Goal: Information Seeking & Learning: Learn about a topic

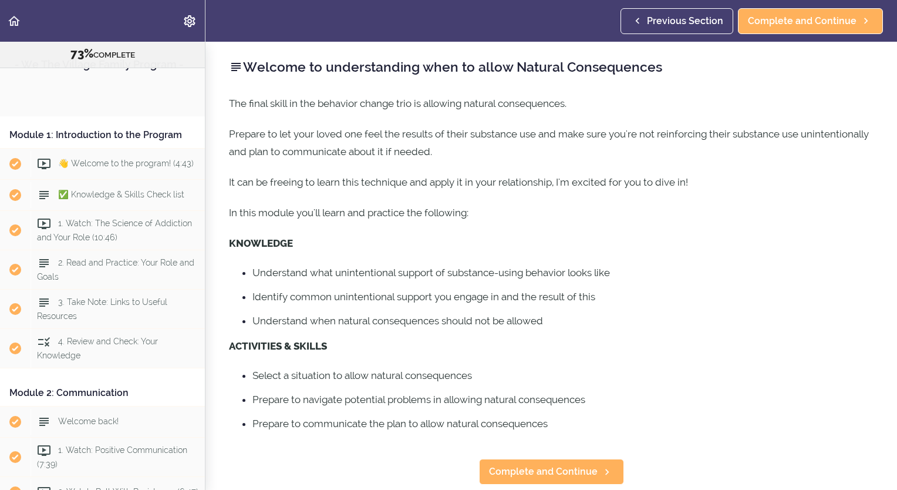
scroll to position [1336, 0]
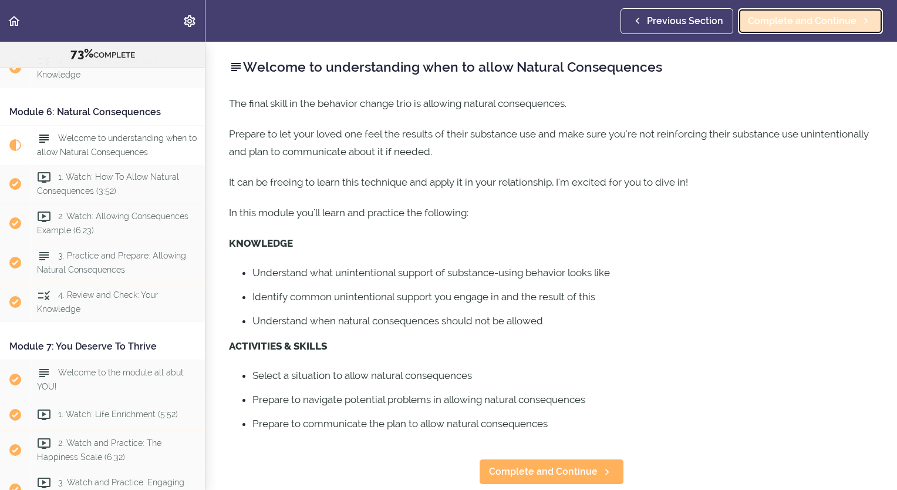
click at [793, 21] on span "Complete and Continue" at bounding box center [802, 21] width 109 height 14
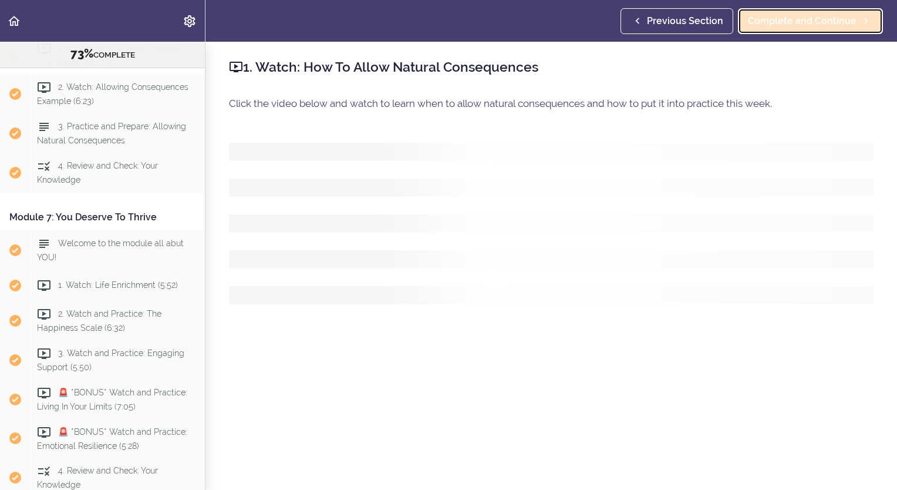
scroll to position [1468, 0]
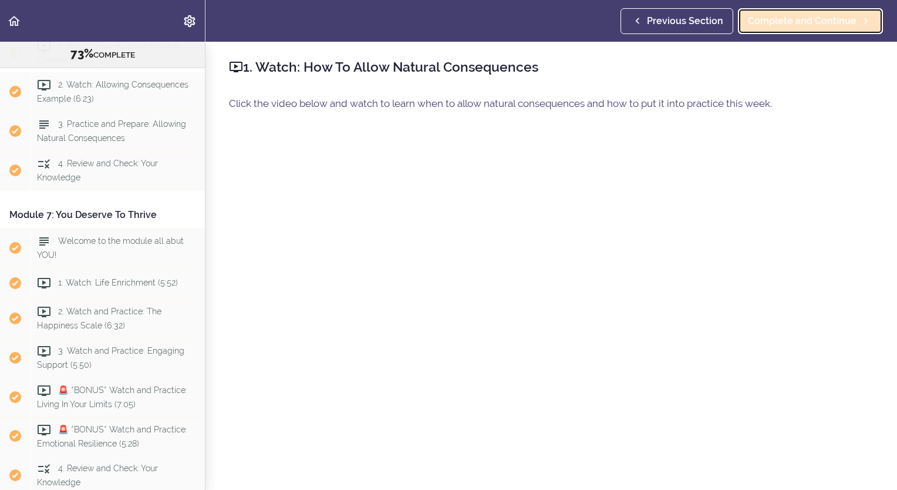
click at [794, 23] on span "Complete and Continue" at bounding box center [802, 21] width 109 height 14
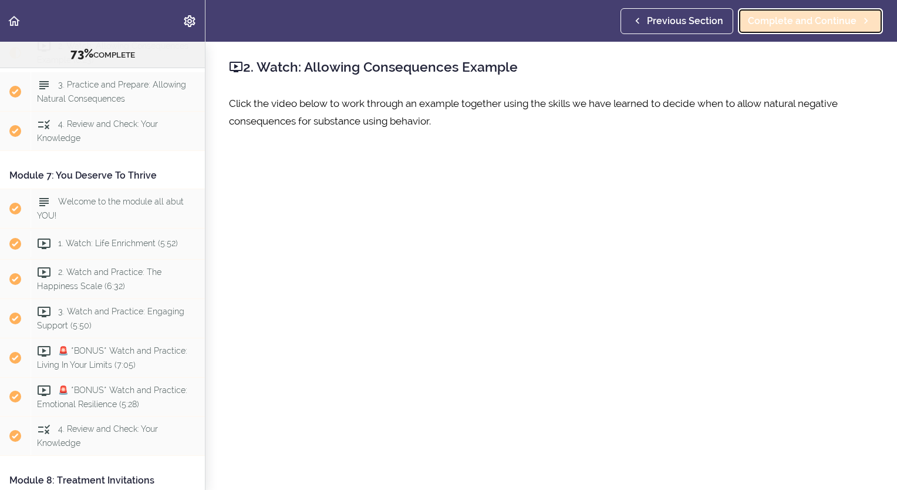
click at [794, 24] on span "Complete and Continue" at bounding box center [802, 21] width 109 height 14
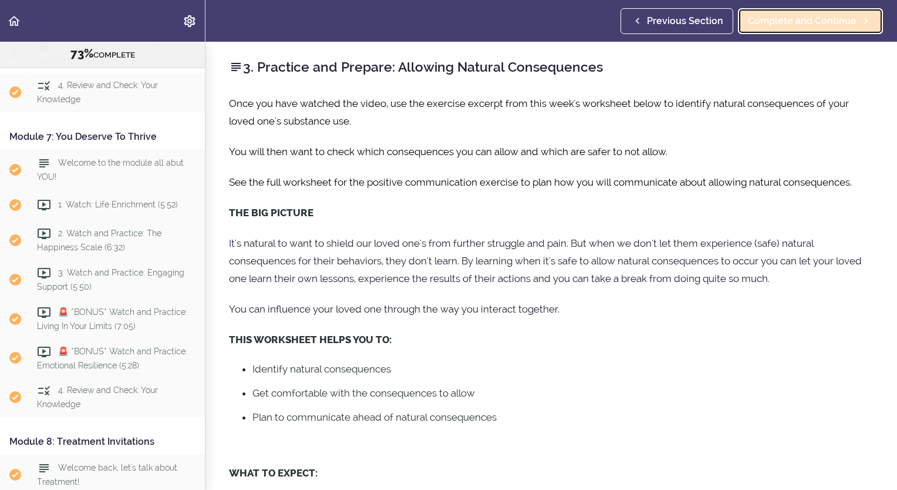
click at [794, 24] on span "Complete and Continue" at bounding box center [802, 21] width 109 height 14
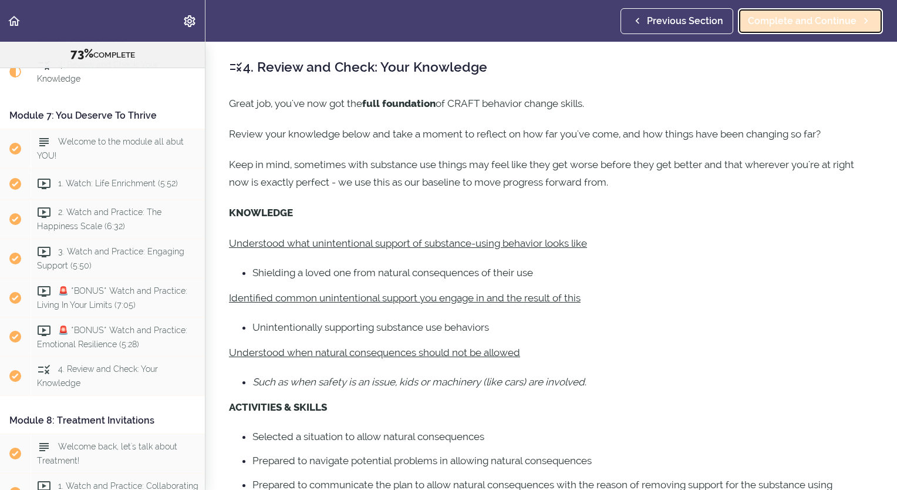
scroll to position [1586, 0]
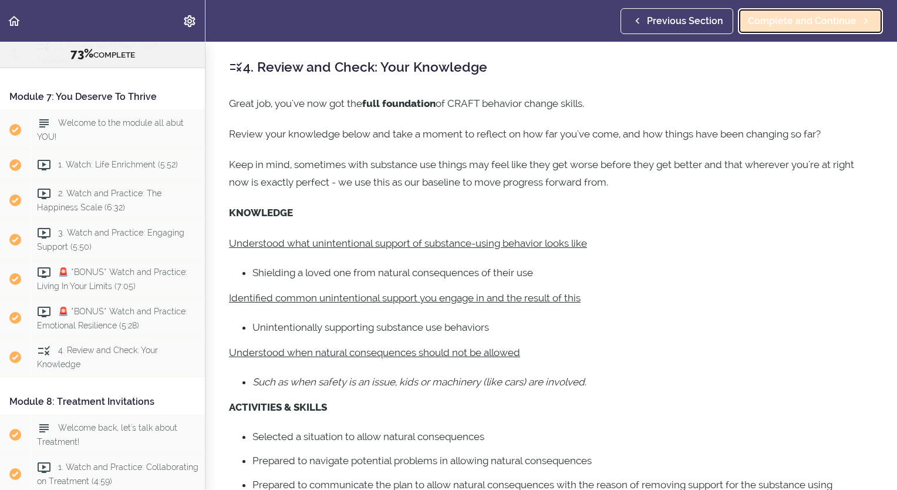
click at [794, 24] on span "Complete and Continue" at bounding box center [802, 21] width 109 height 14
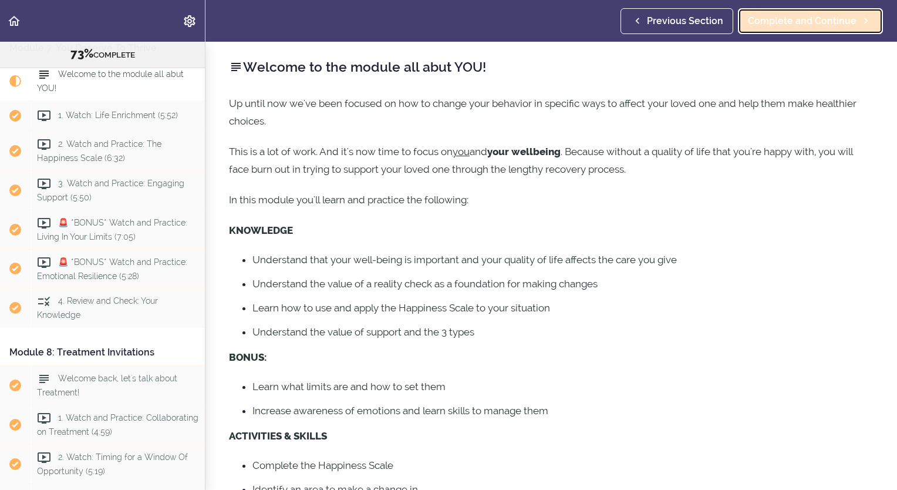
scroll to position [1663, 0]
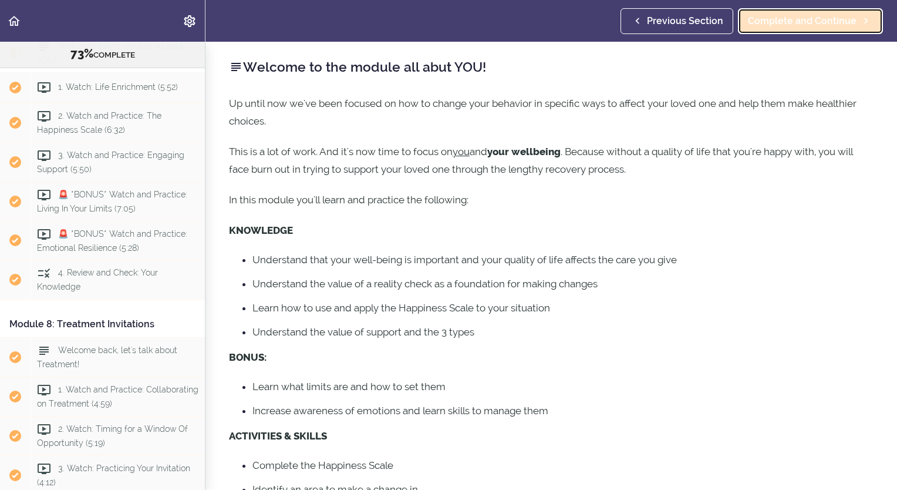
click at [794, 24] on span "Complete and Continue" at bounding box center [802, 21] width 109 height 14
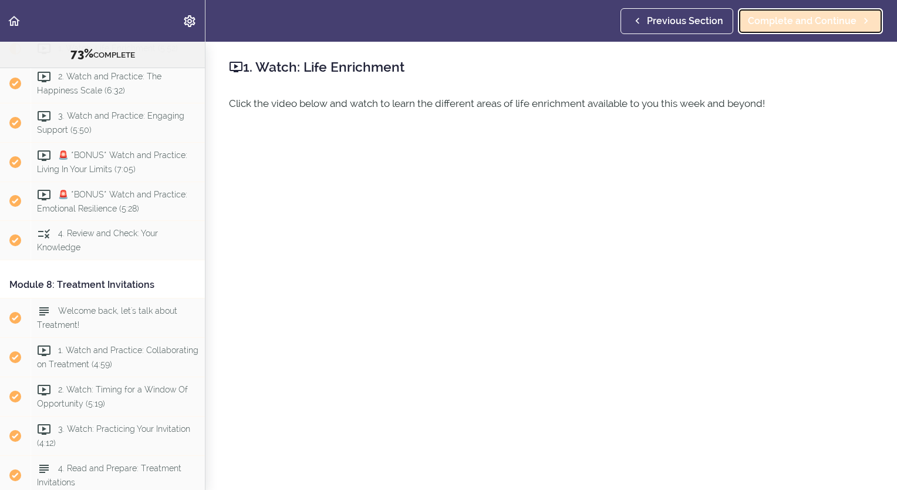
click at [794, 24] on span "Complete and Continue" at bounding box center [802, 21] width 109 height 14
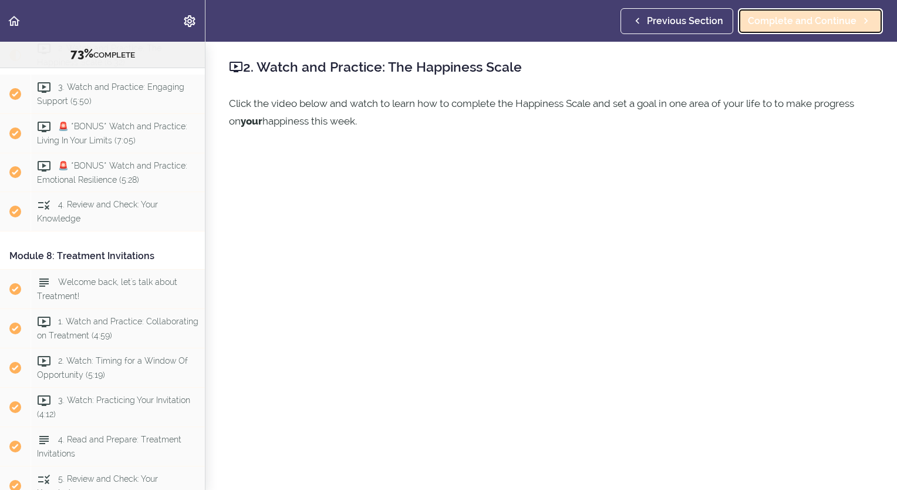
scroll to position [1734, 0]
click at [794, 24] on span "Complete and Continue" at bounding box center [802, 21] width 109 height 14
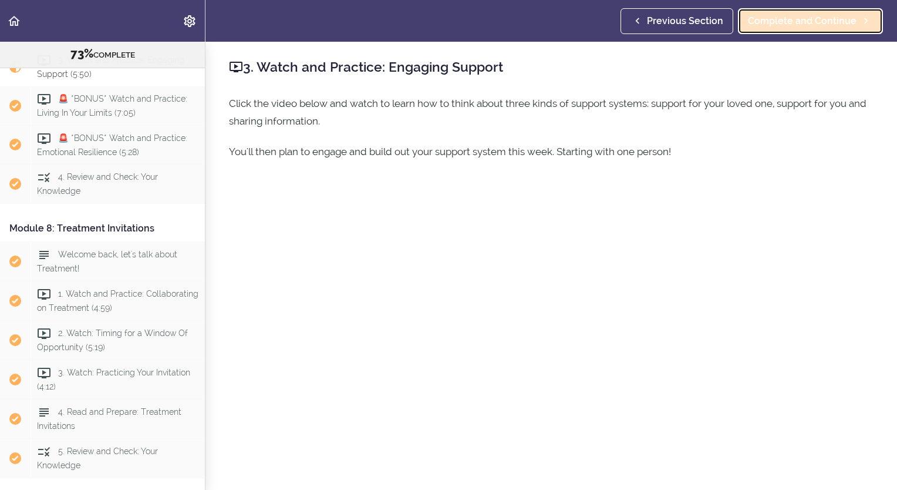
scroll to position [1773, 0]
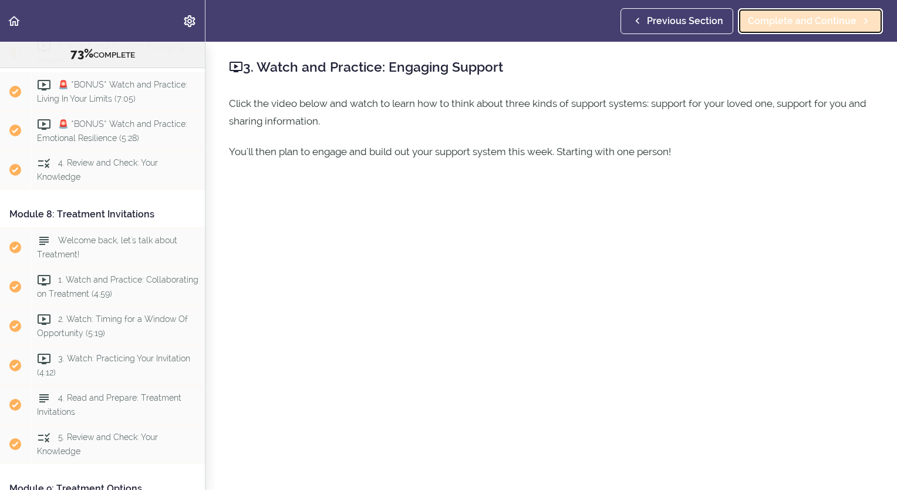
click at [794, 24] on span "Complete and Continue" at bounding box center [802, 21] width 109 height 14
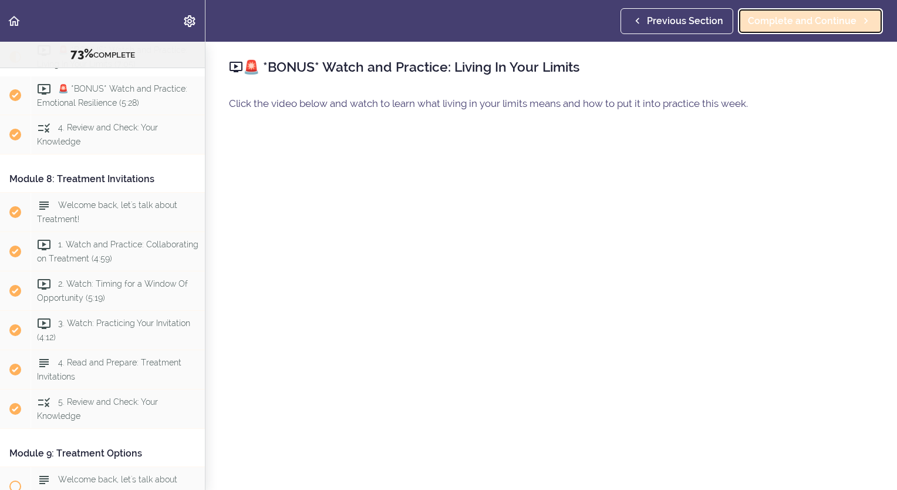
scroll to position [1813, 0]
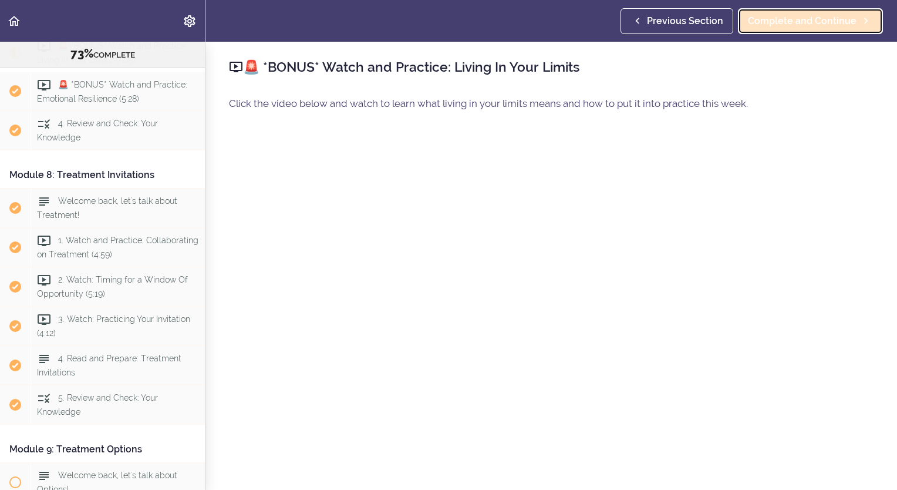
click at [795, 24] on span "Complete and Continue" at bounding box center [802, 21] width 109 height 14
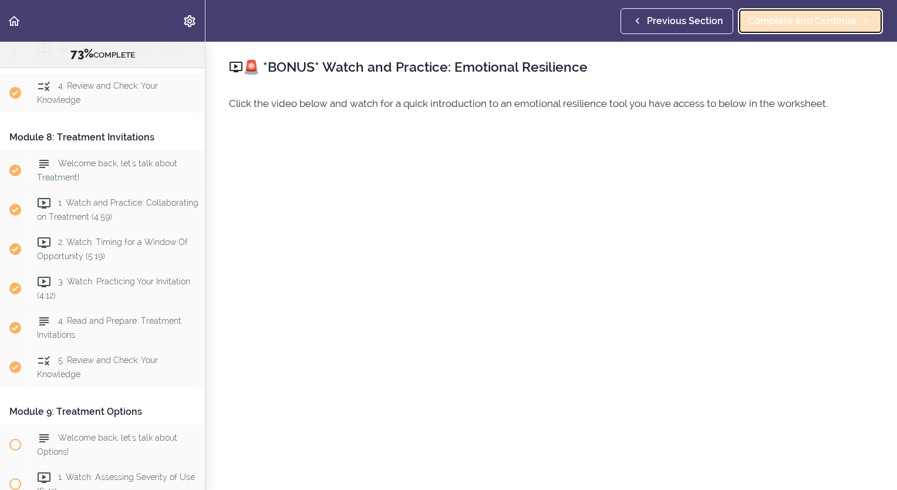
scroll to position [1851, 0]
click at [797, 25] on span "Complete and Continue" at bounding box center [802, 21] width 109 height 14
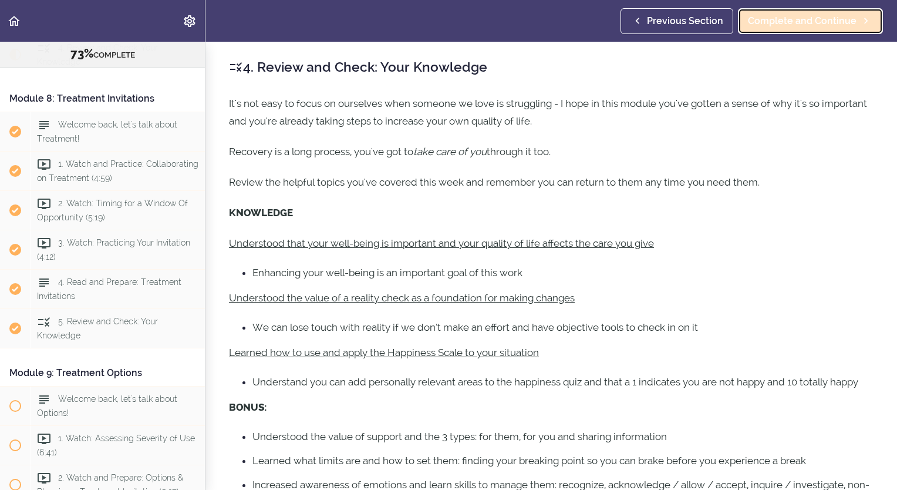
scroll to position [1891, 0]
click at [797, 25] on span "Complete and Continue" at bounding box center [802, 21] width 109 height 14
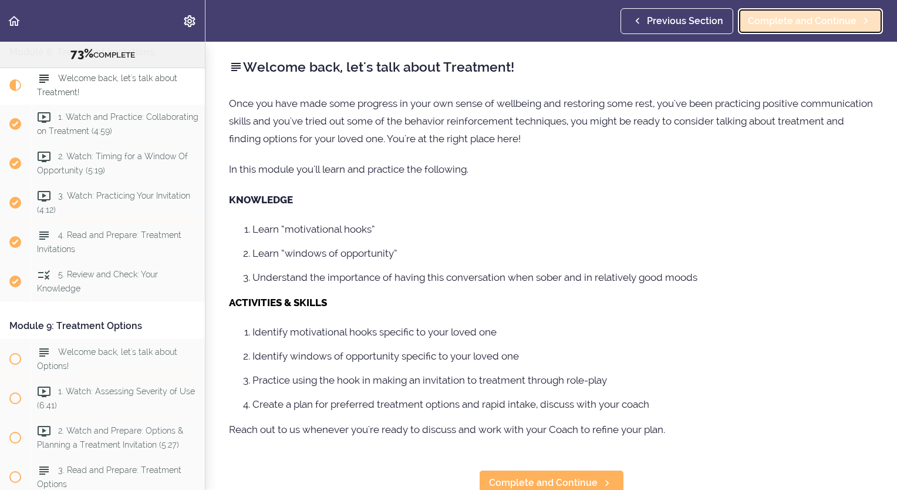
scroll to position [1968, 0]
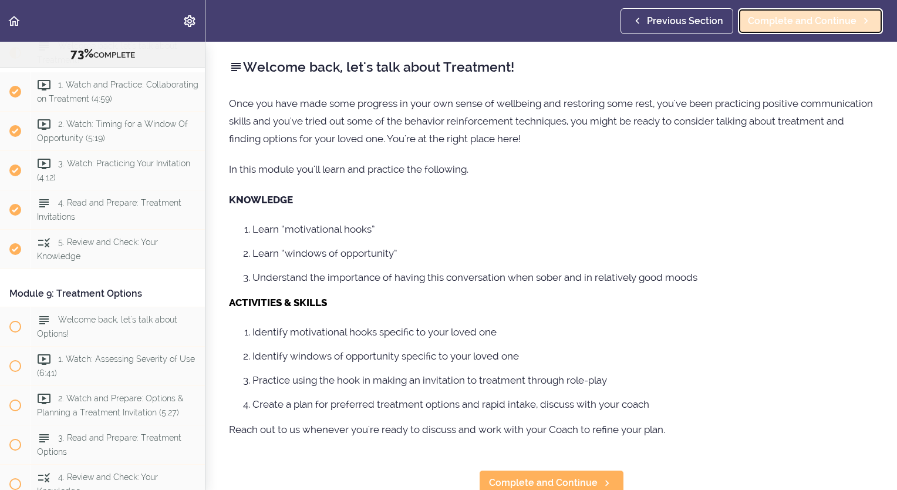
click at [799, 25] on span "Complete and Continue" at bounding box center [802, 21] width 109 height 14
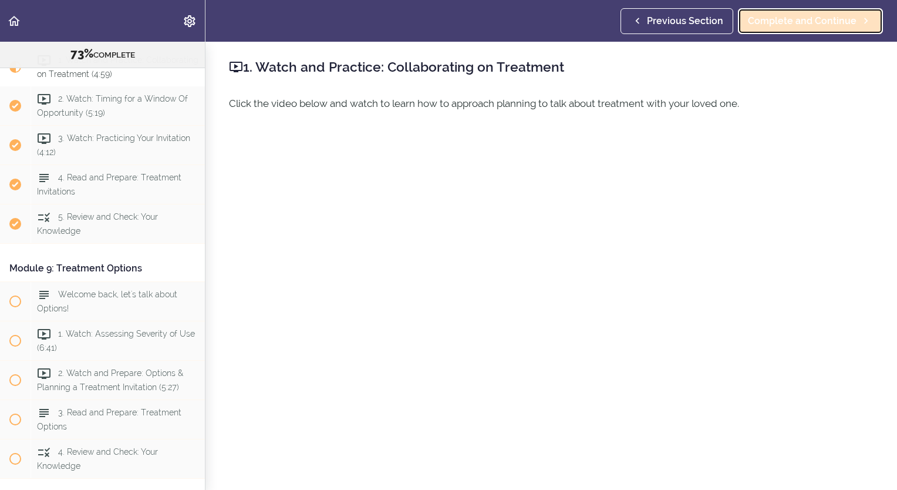
scroll to position [2008, 0]
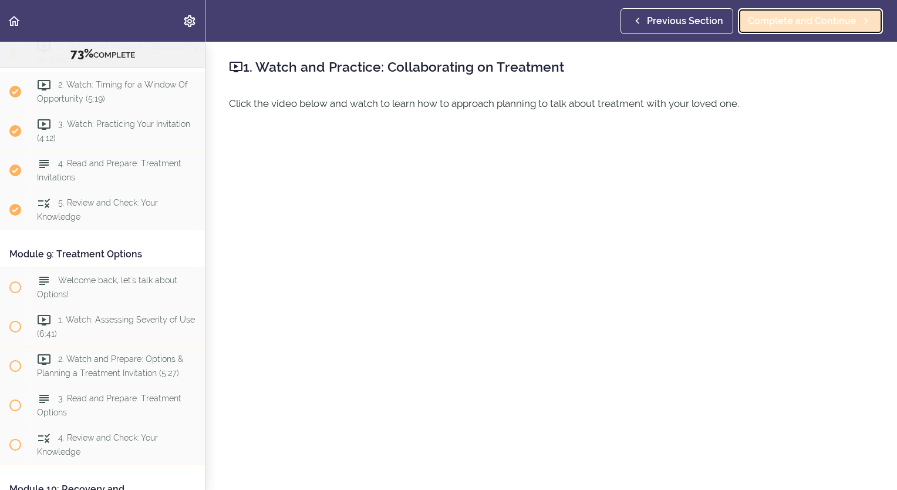
click at [797, 19] on span "Complete and Continue" at bounding box center [802, 21] width 109 height 14
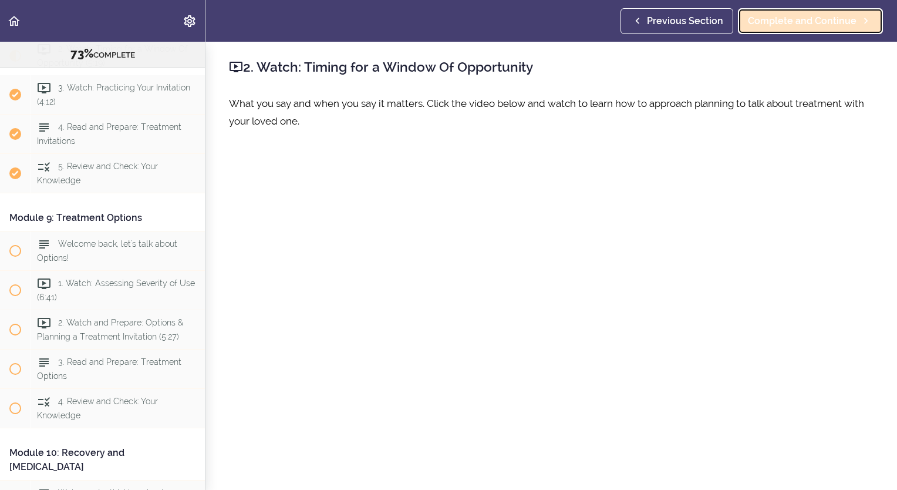
scroll to position [2046, 0]
click at [799, 20] on span "Complete and Continue" at bounding box center [802, 21] width 109 height 14
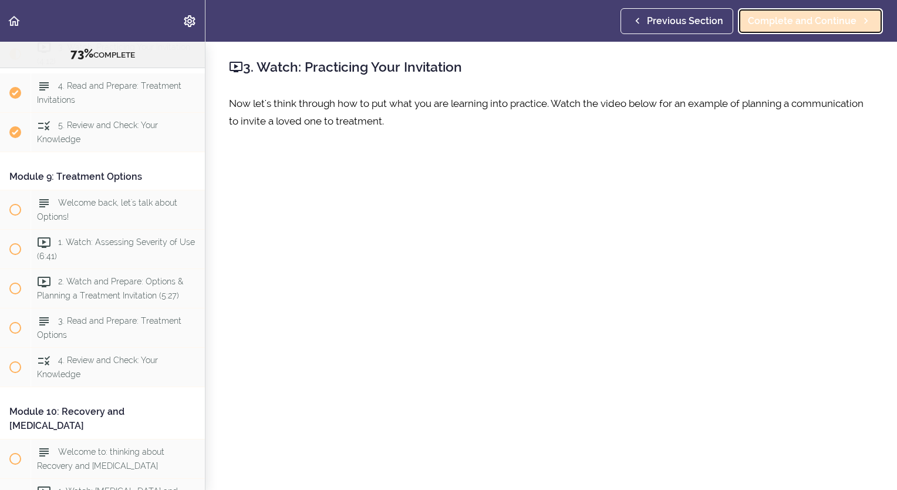
scroll to position [2086, 0]
click at [799, 20] on span "Complete and Continue" at bounding box center [802, 21] width 109 height 14
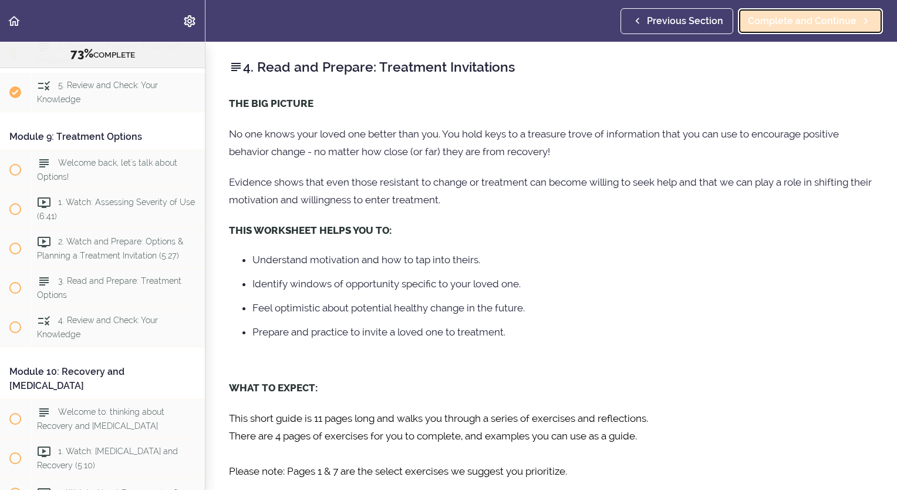
scroll to position [2126, 0]
click at [802, 20] on span "Complete and Continue" at bounding box center [802, 21] width 109 height 14
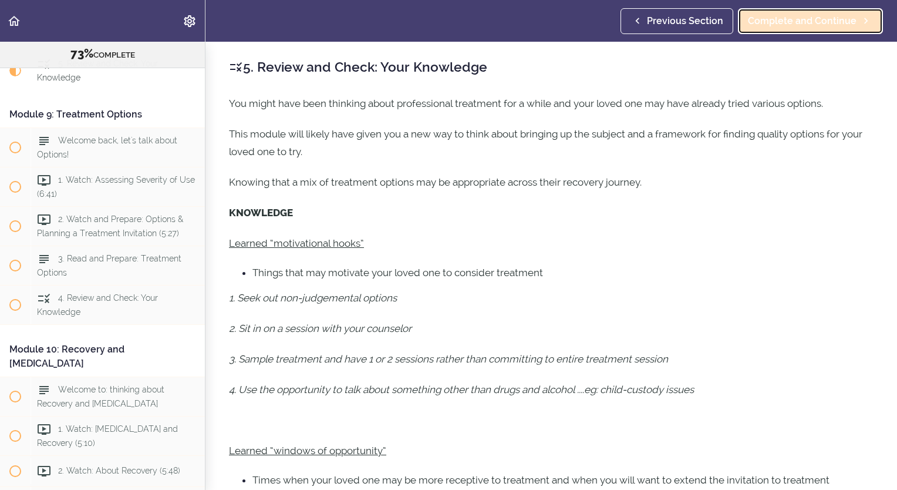
scroll to position [2165, 0]
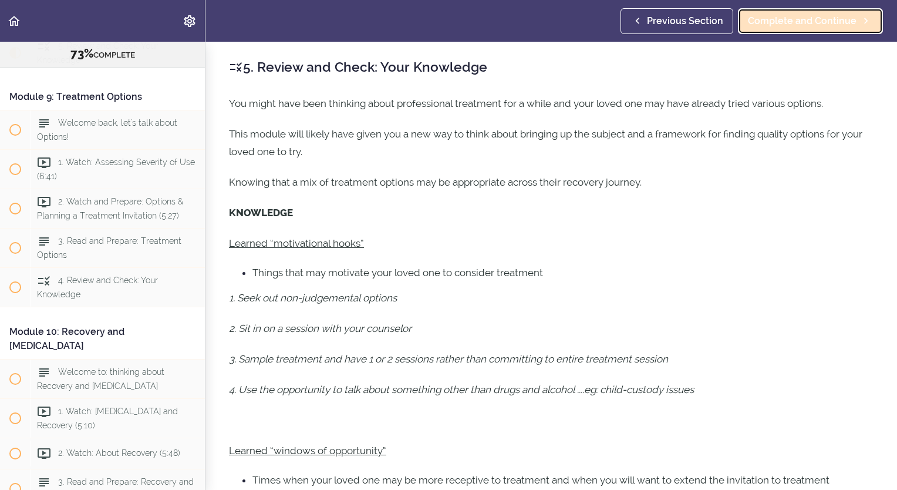
click at [803, 23] on span "Complete and Continue" at bounding box center [802, 21] width 109 height 14
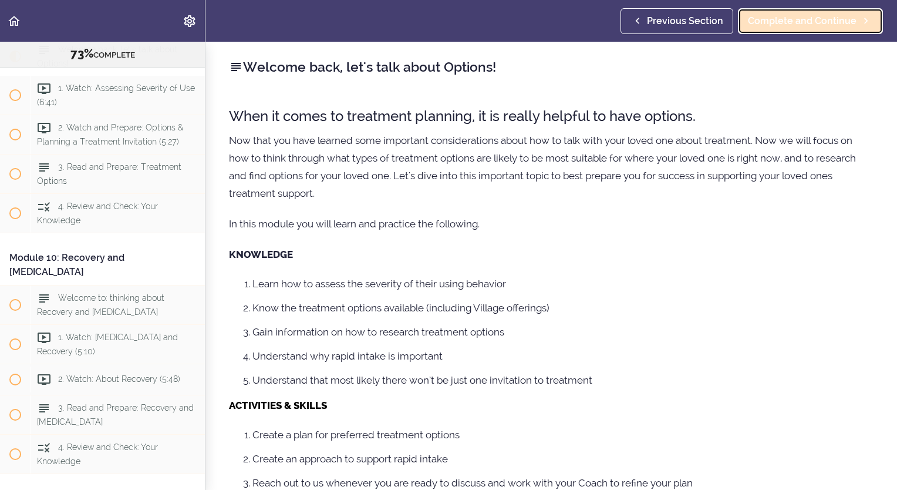
scroll to position [2242, 0]
click at [802, 22] on span "Complete and Continue" at bounding box center [802, 21] width 109 height 14
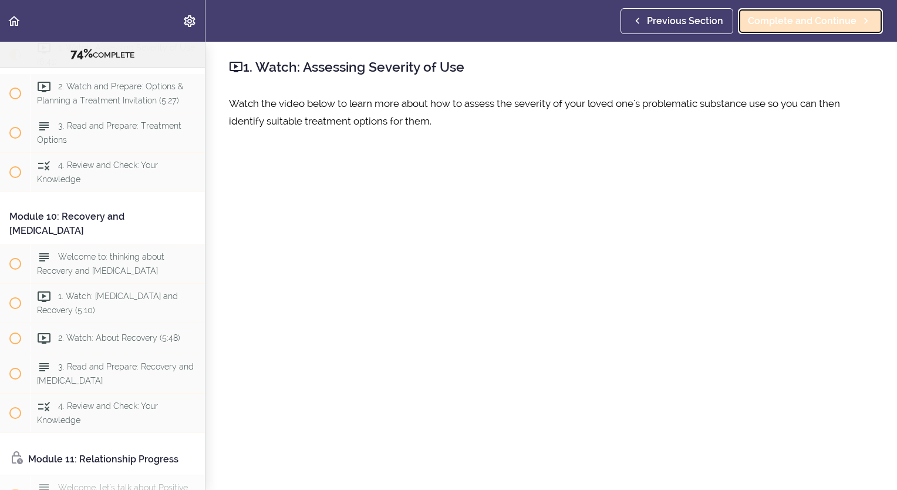
scroll to position [2281, 0]
